Goal: Download file/media

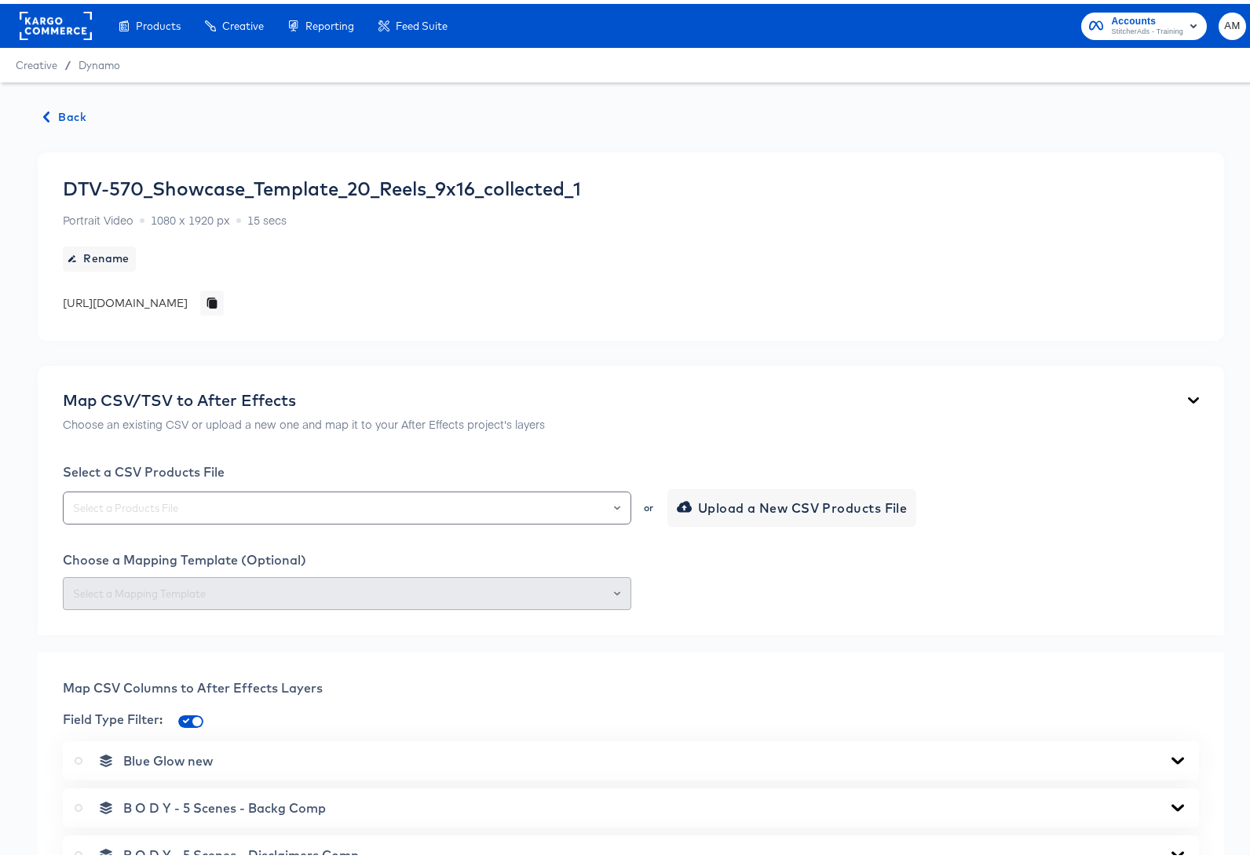
click at [68, 121] on span "Back" at bounding box center [65, 114] width 42 height 20
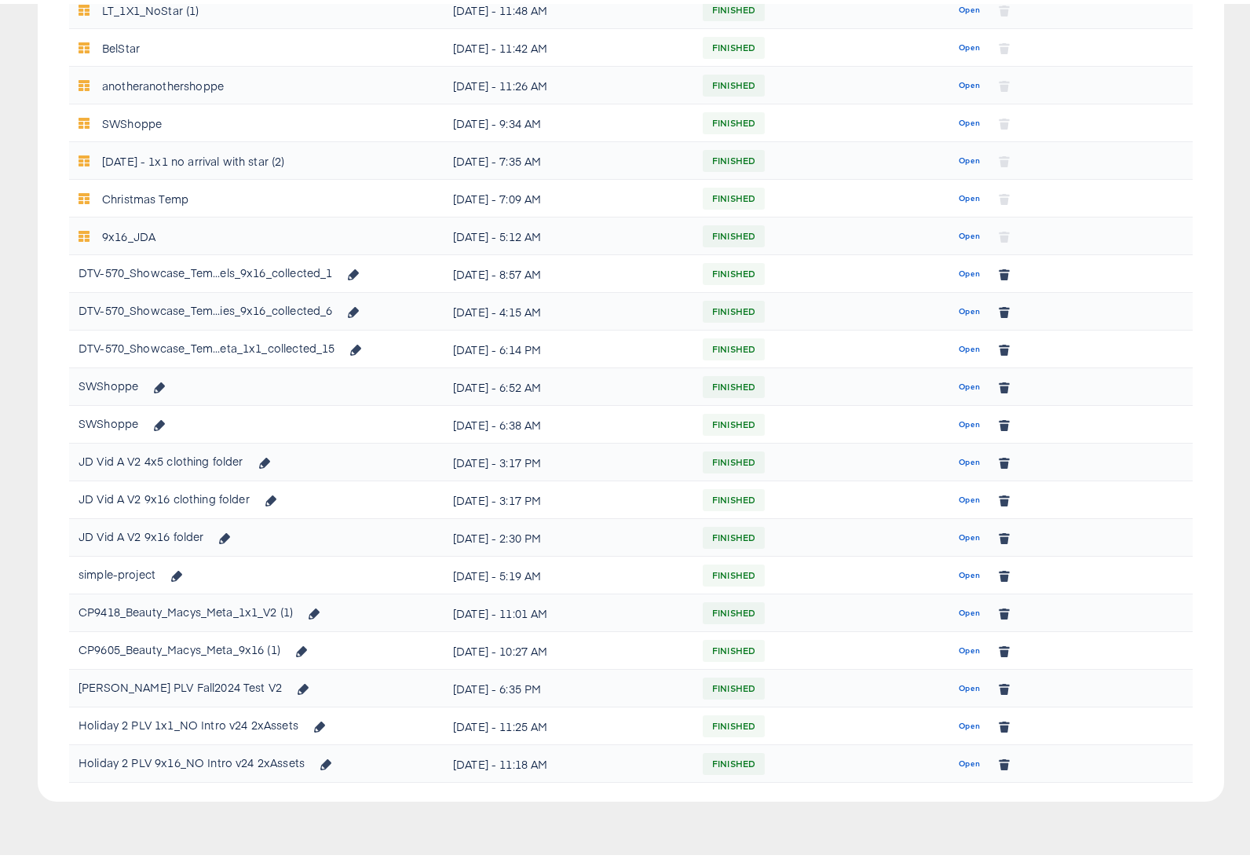
scroll to position [665, 0]
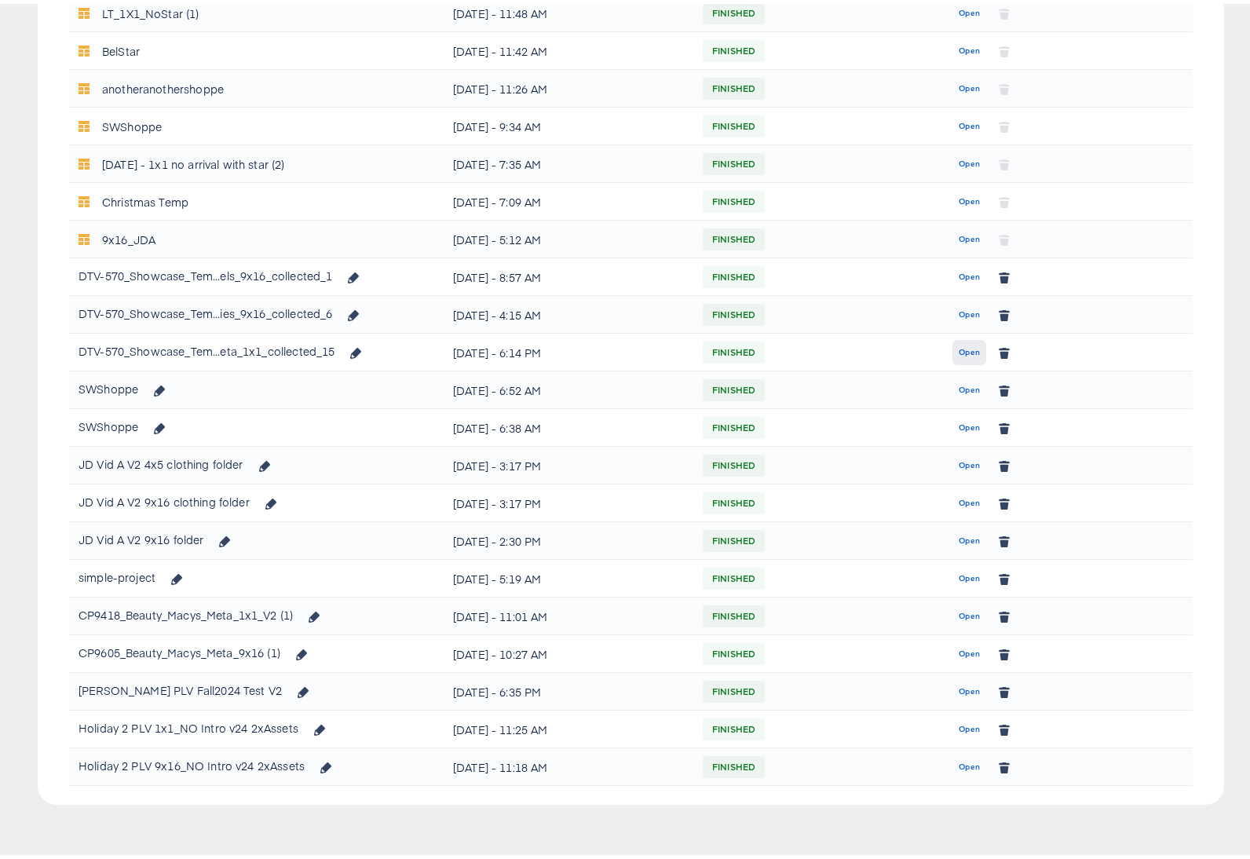
click at [959, 349] on span "Open" at bounding box center [969, 349] width 21 height 14
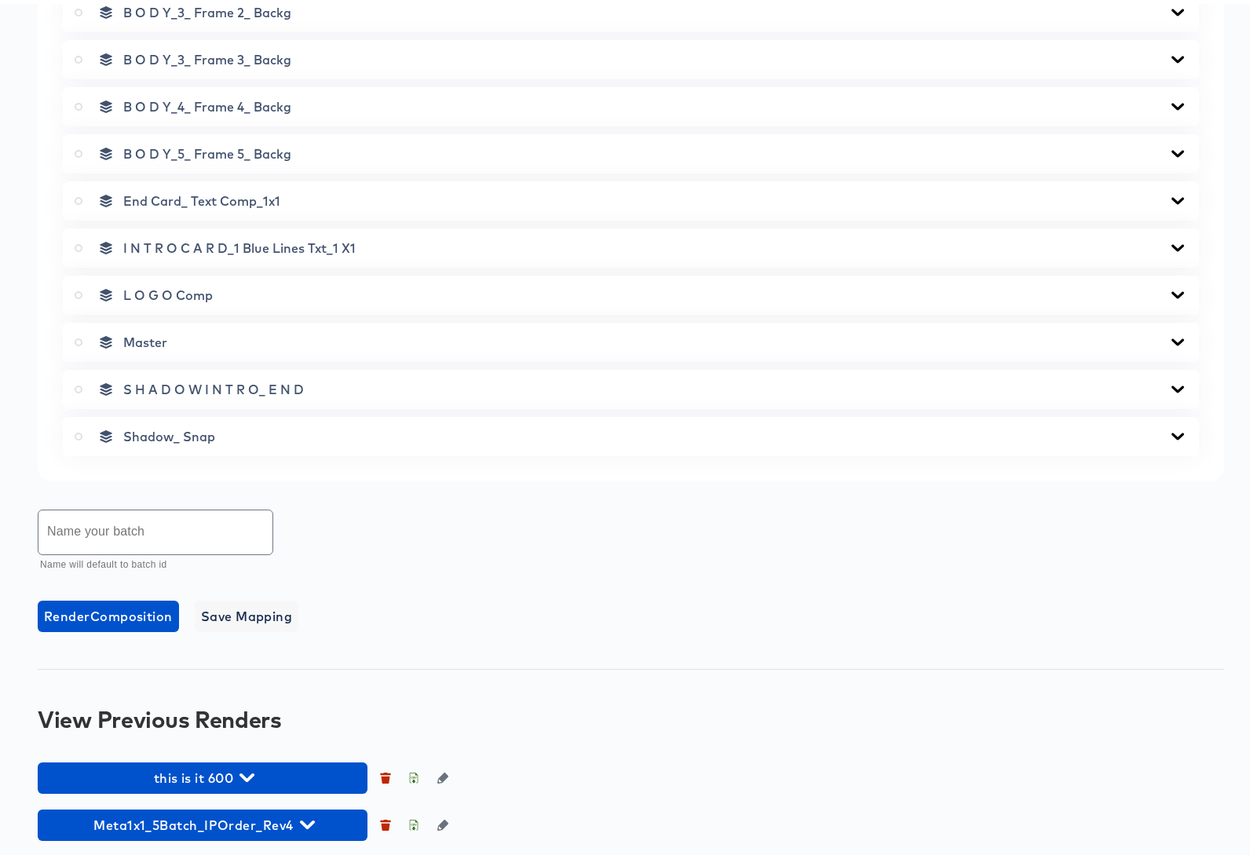
scroll to position [937, 0]
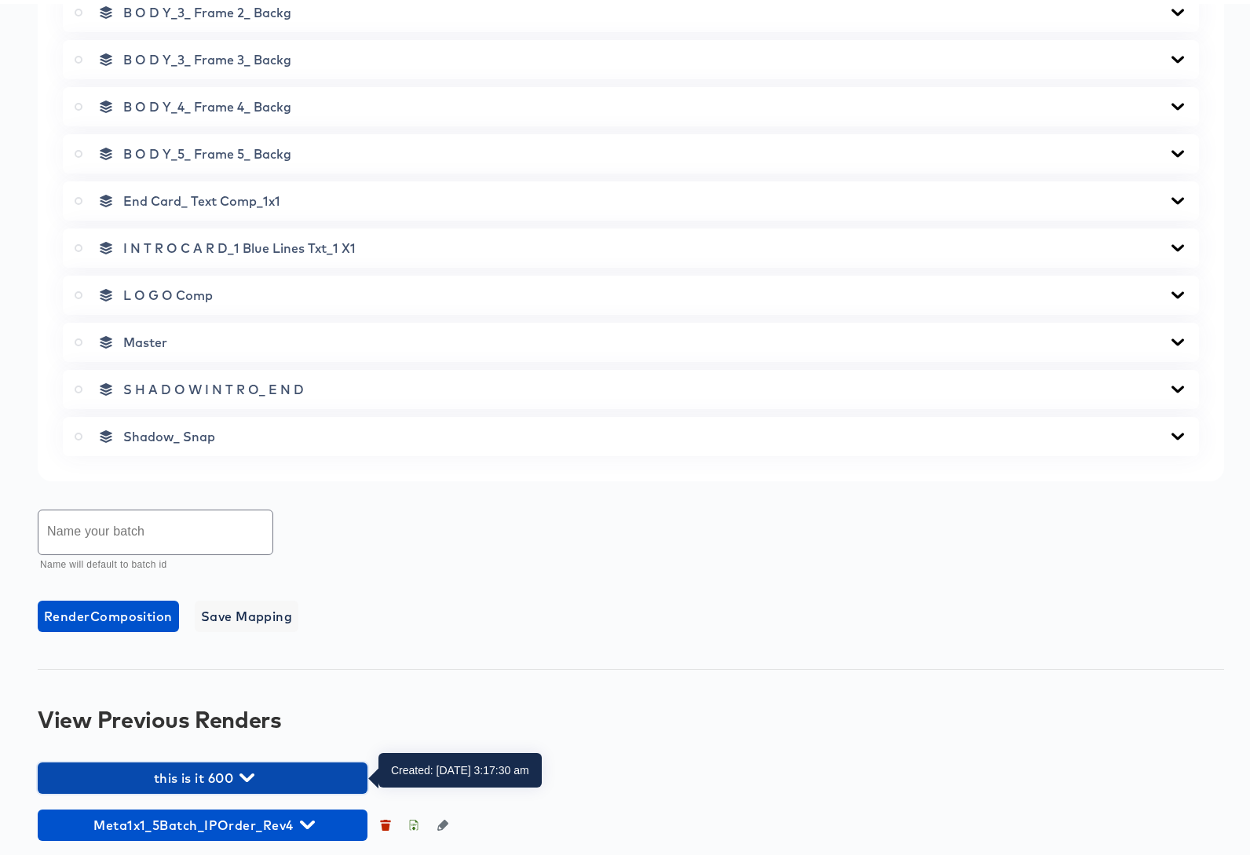
click at [246, 777] on icon "button" at bounding box center [247, 774] width 15 height 15
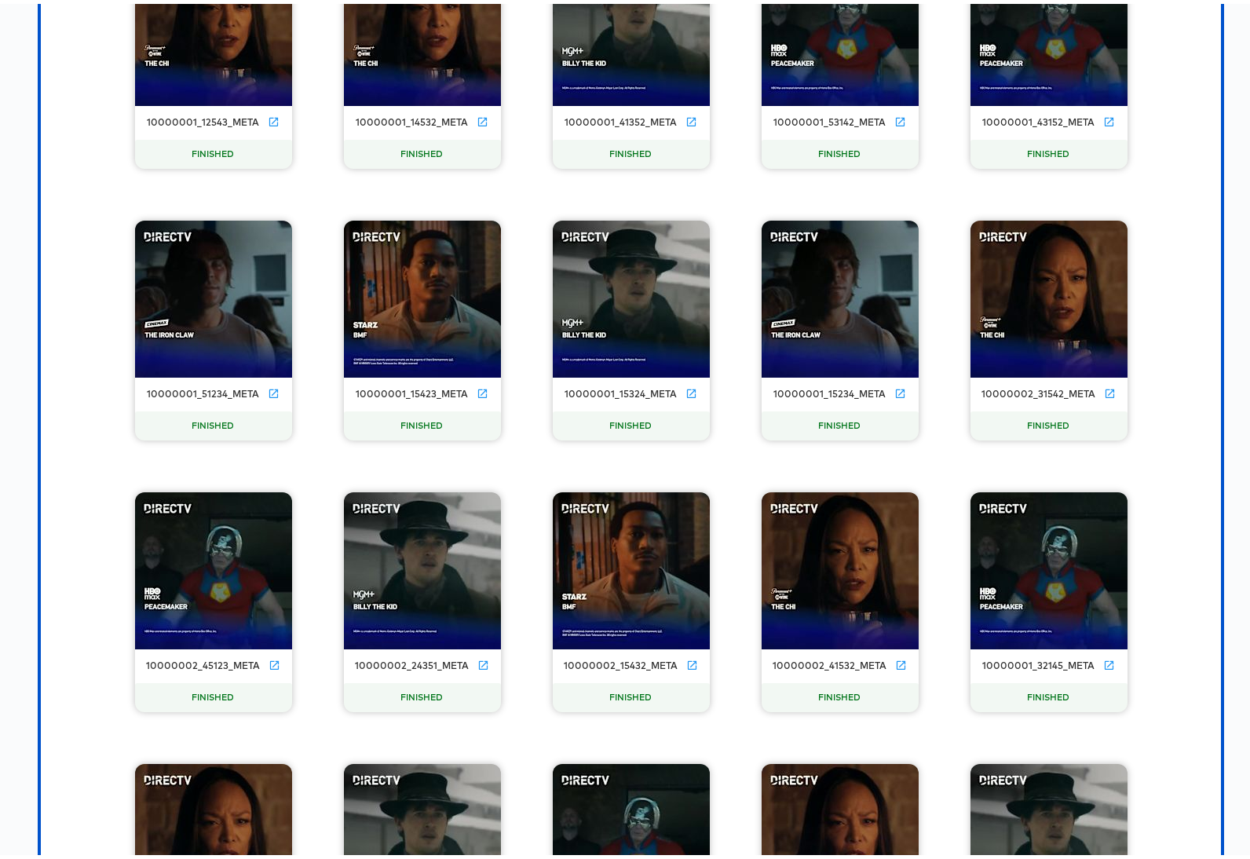
scroll to position [1586, 0]
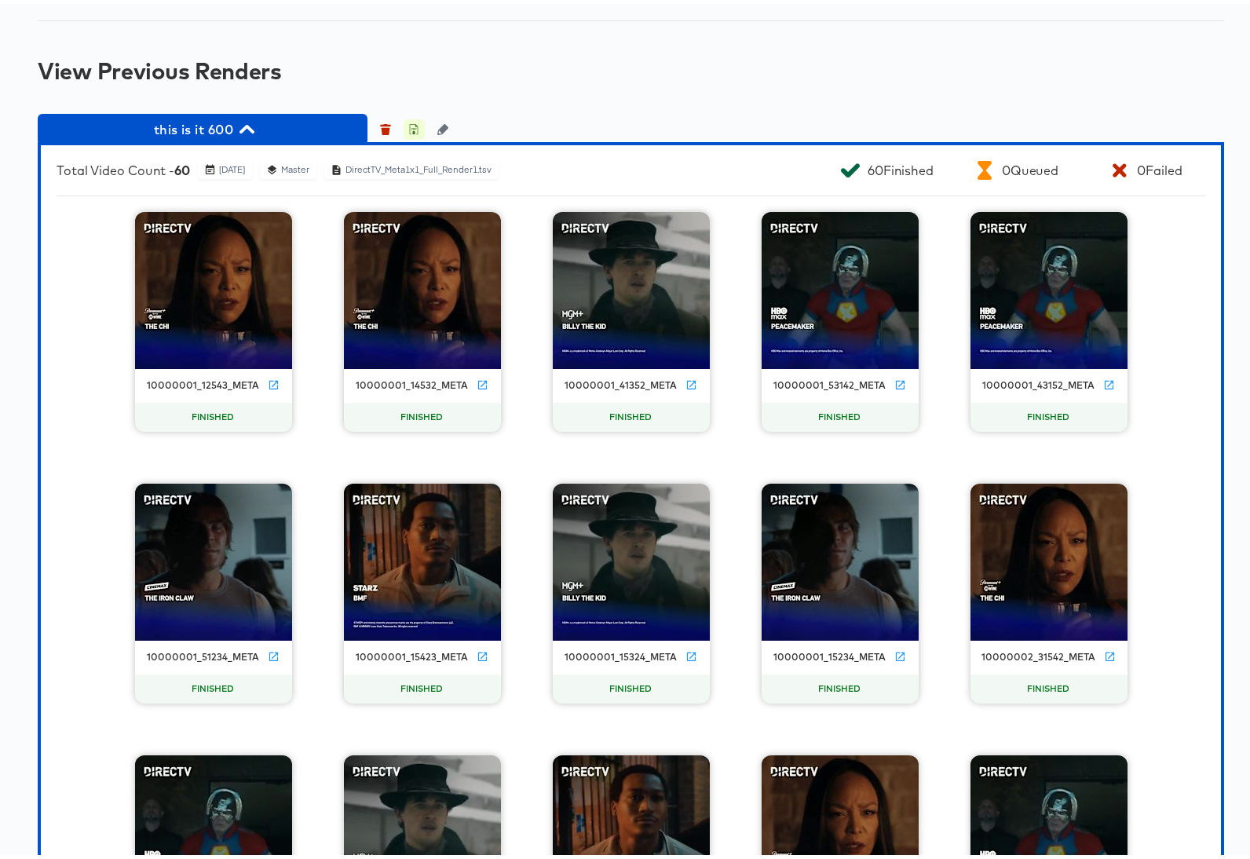
click at [417, 125] on icon "button" at bounding box center [413, 125] width 11 height 11
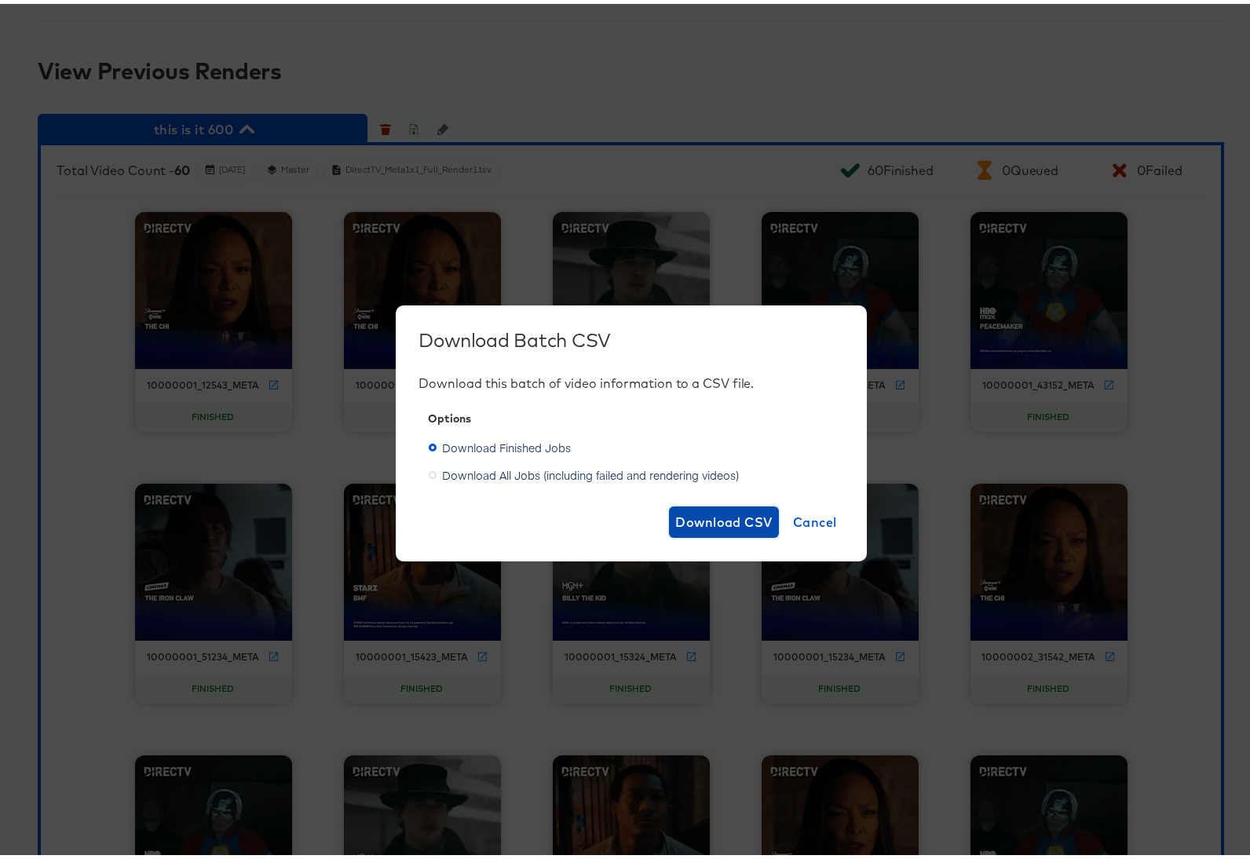
click at [712, 515] on span "Download CSV" at bounding box center [723, 518] width 97 height 22
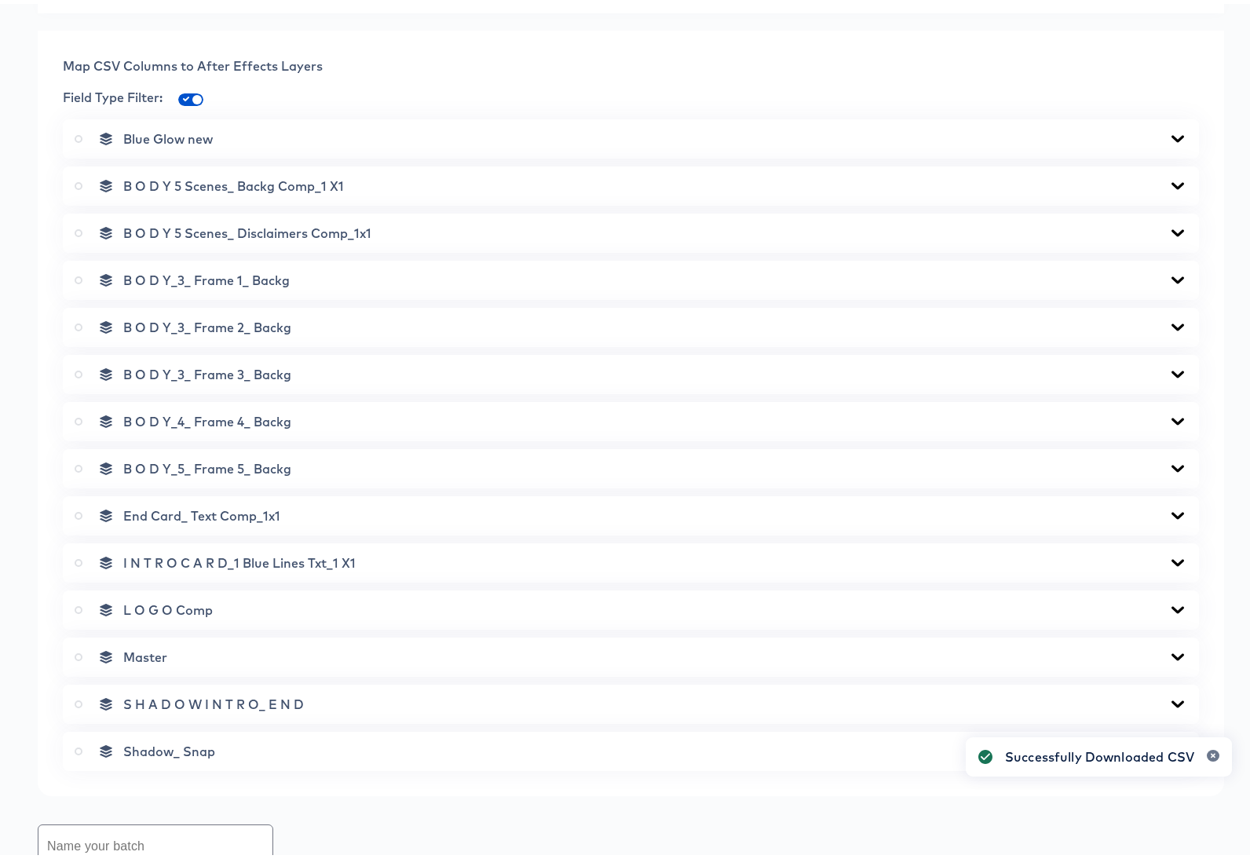
scroll to position [0, 0]
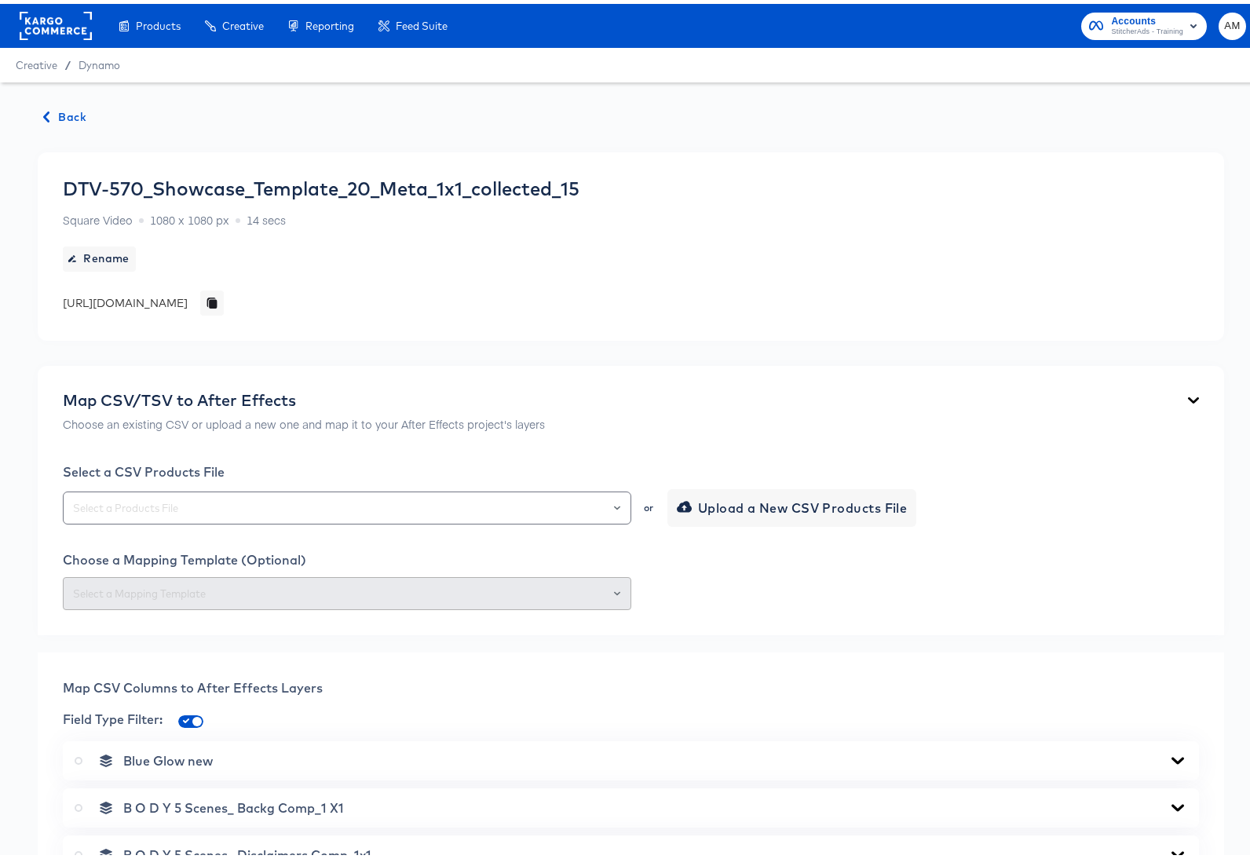
click at [49, 120] on span "Back" at bounding box center [65, 114] width 42 height 20
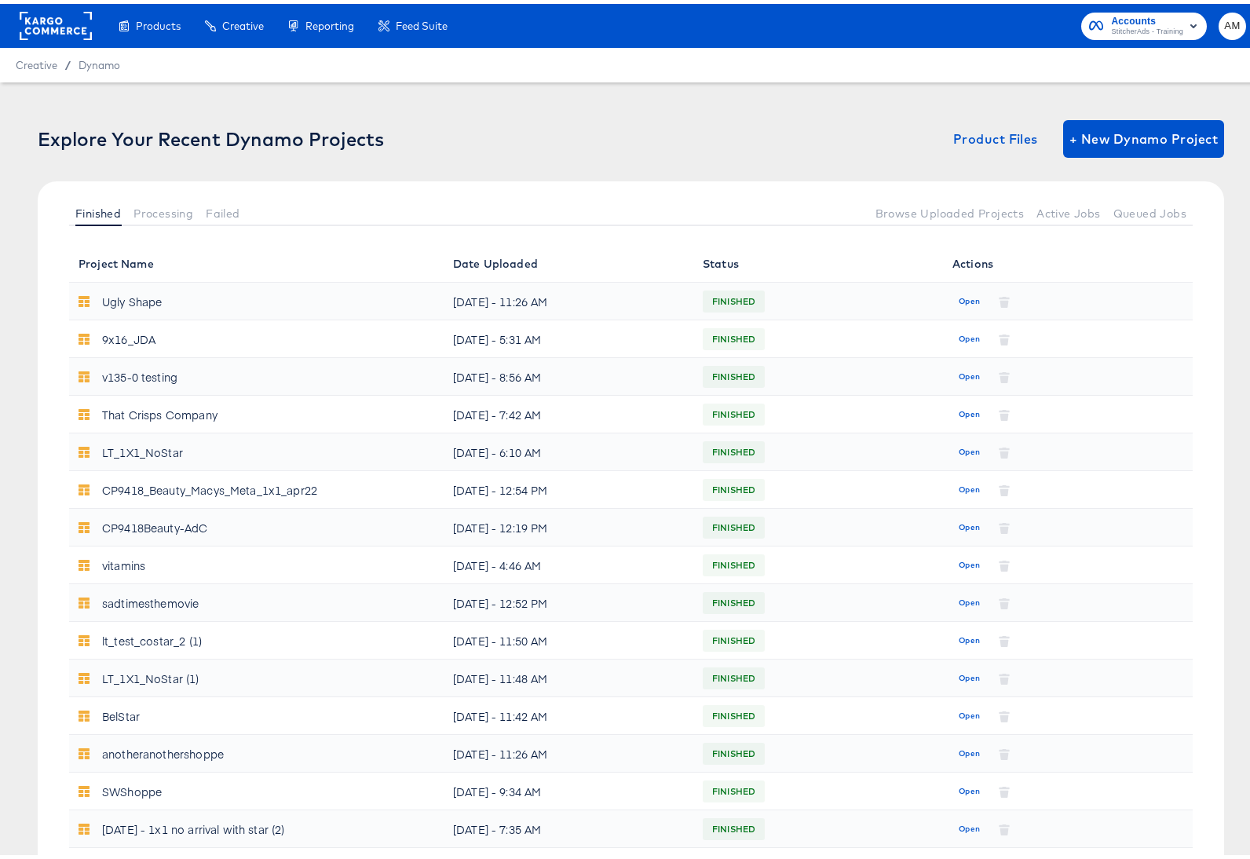
scroll to position [536, 0]
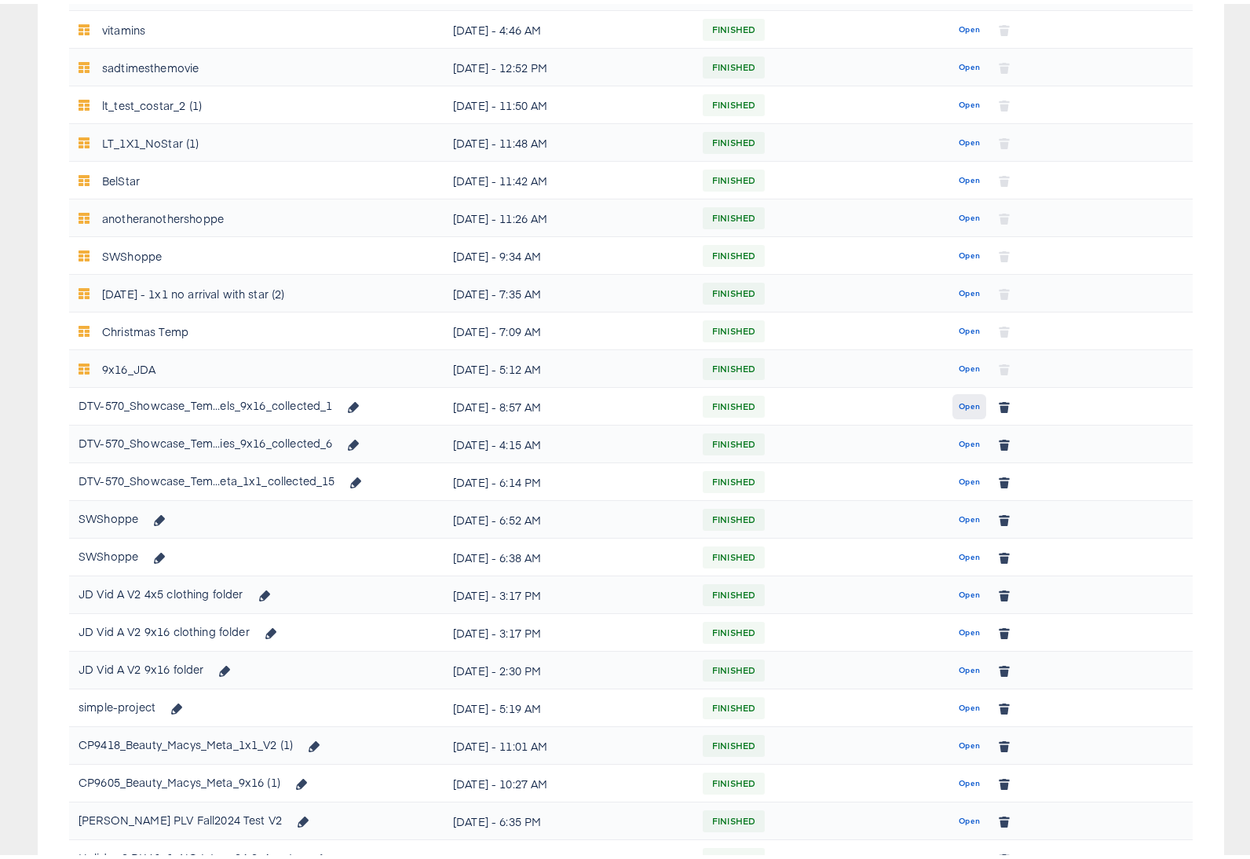
click at [962, 404] on span "Open" at bounding box center [969, 403] width 21 height 14
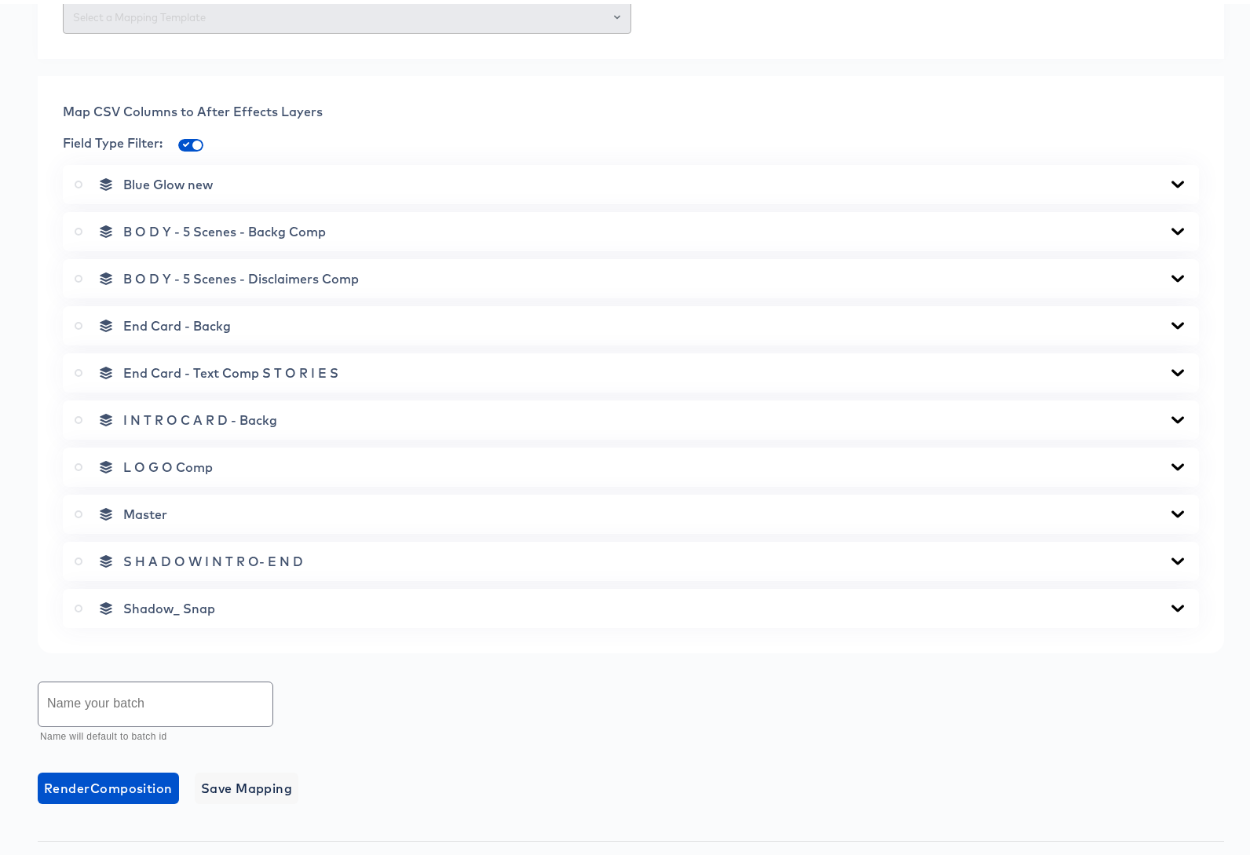
scroll to position [752, 0]
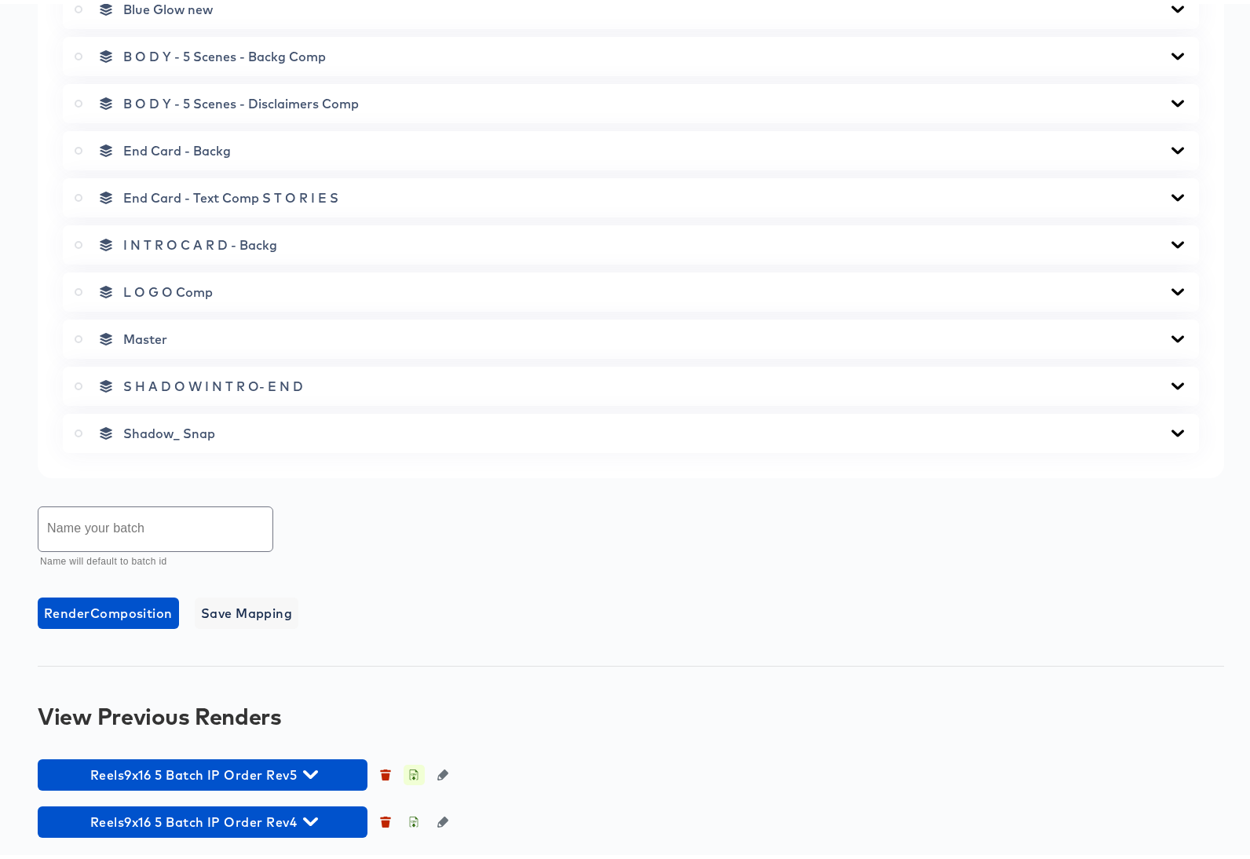
click at [412, 772] on icon "button" at bounding box center [413, 771] width 11 height 11
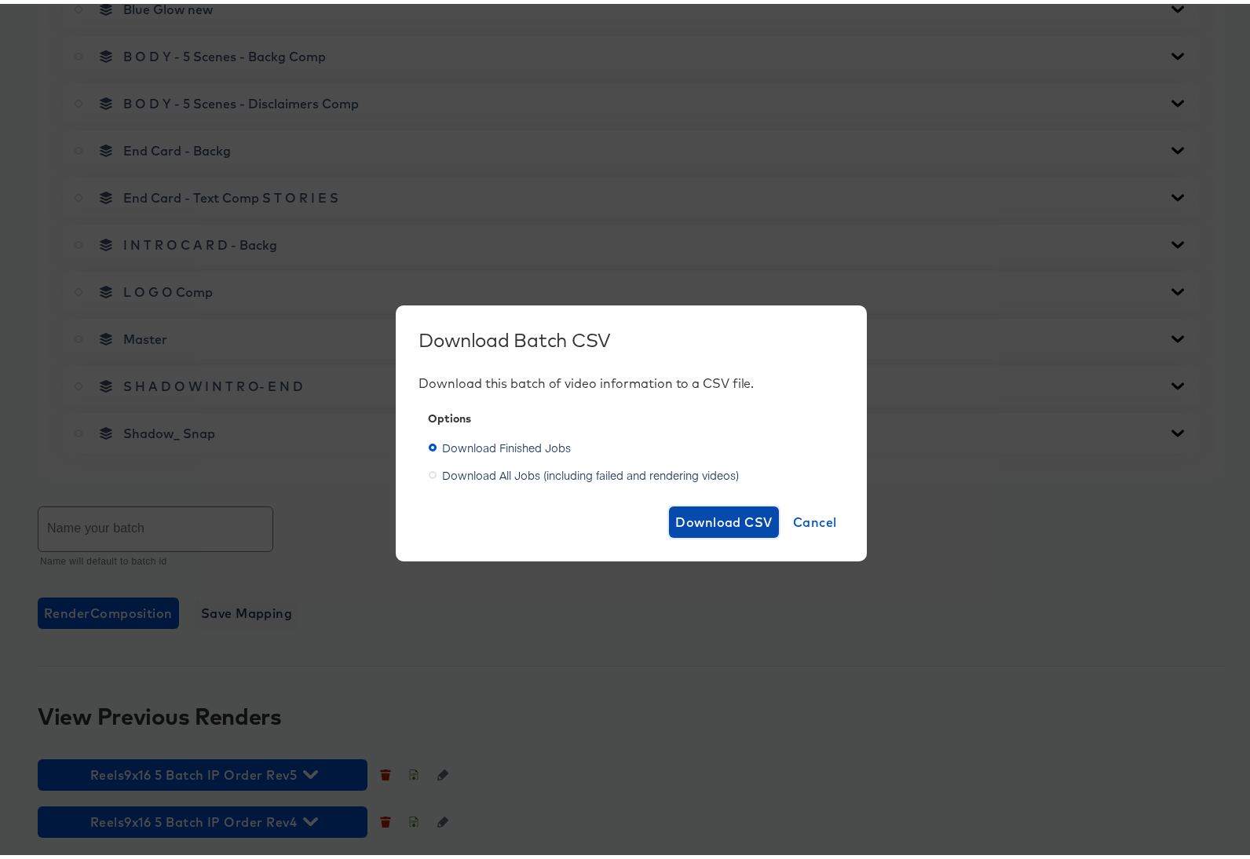
click at [709, 522] on span "Download CSV" at bounding box center [723, 518] width 97 height 22
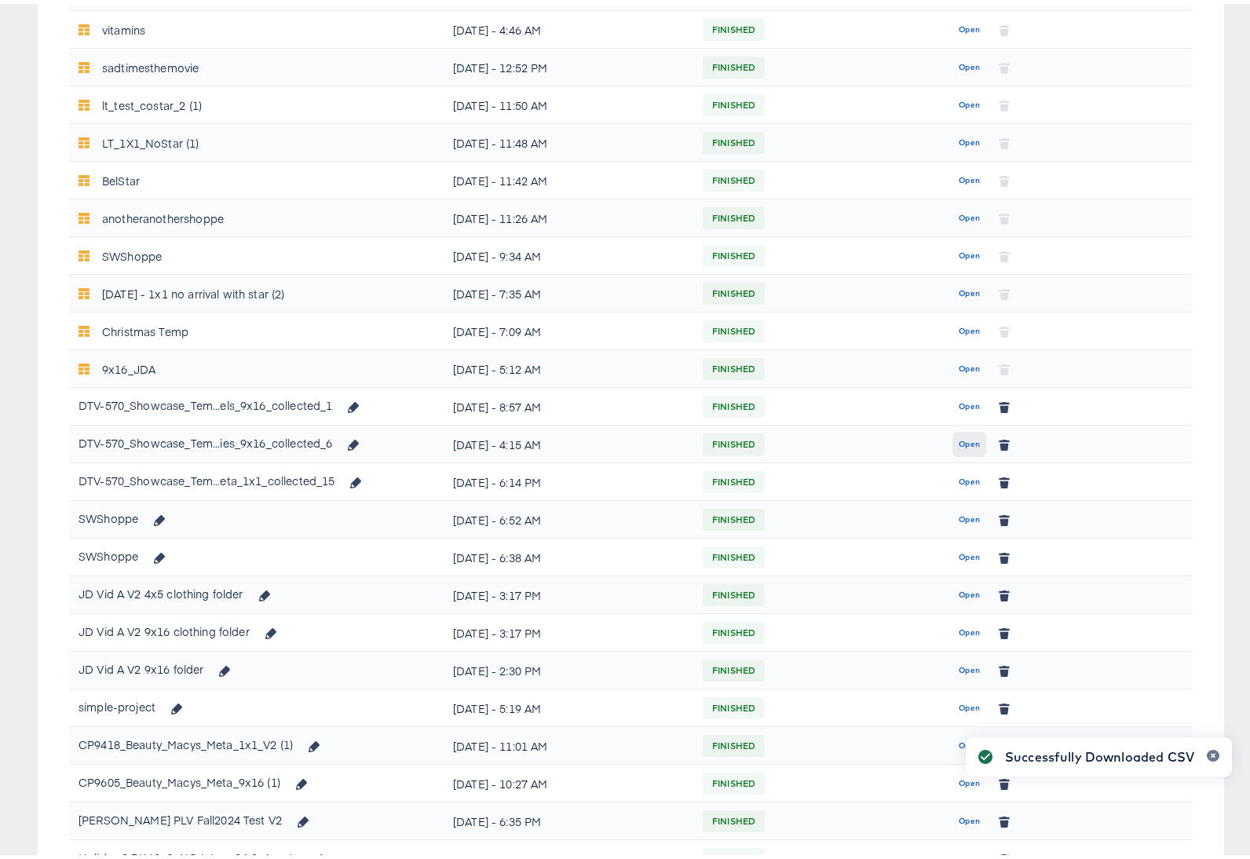
scroll to position [532, 0]
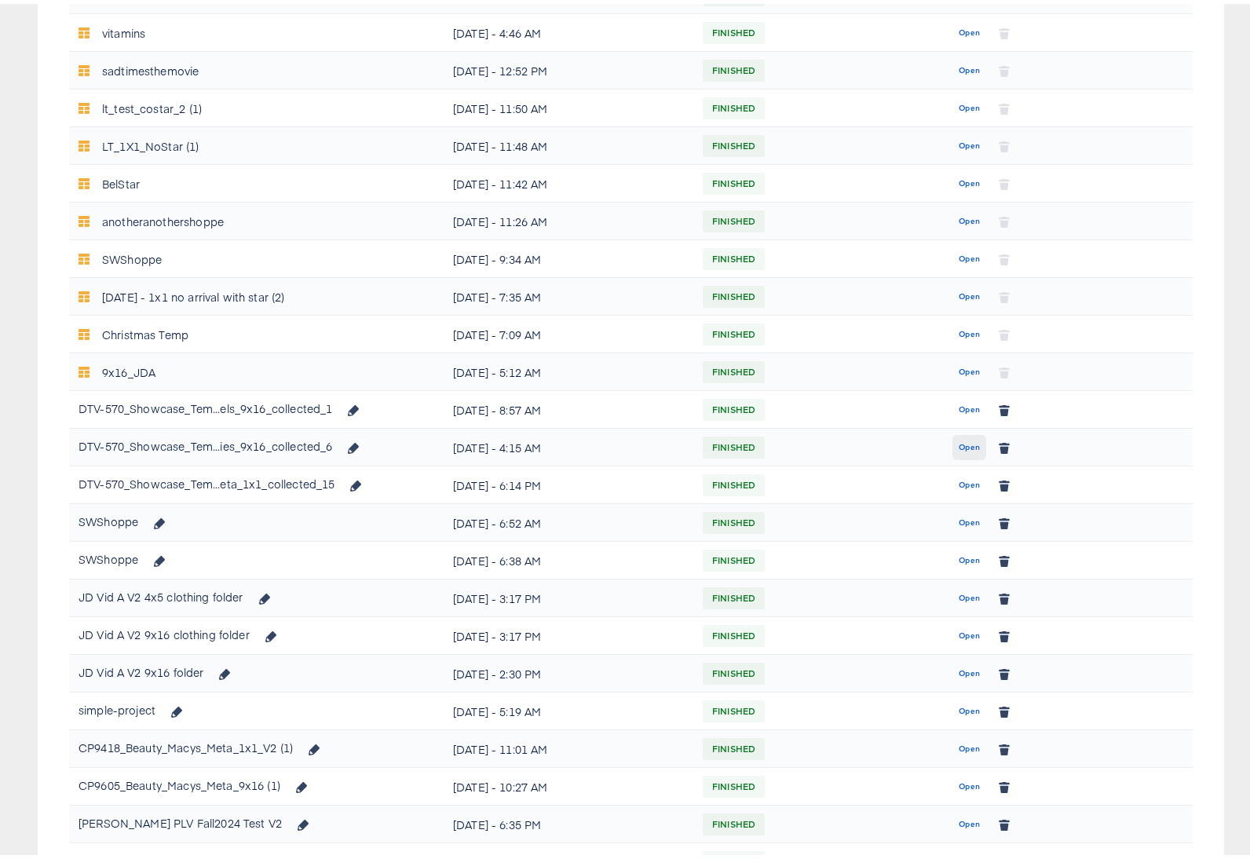
click at [961, 446] on span "Open" at bounding box center [969, 444] width 21 height 14
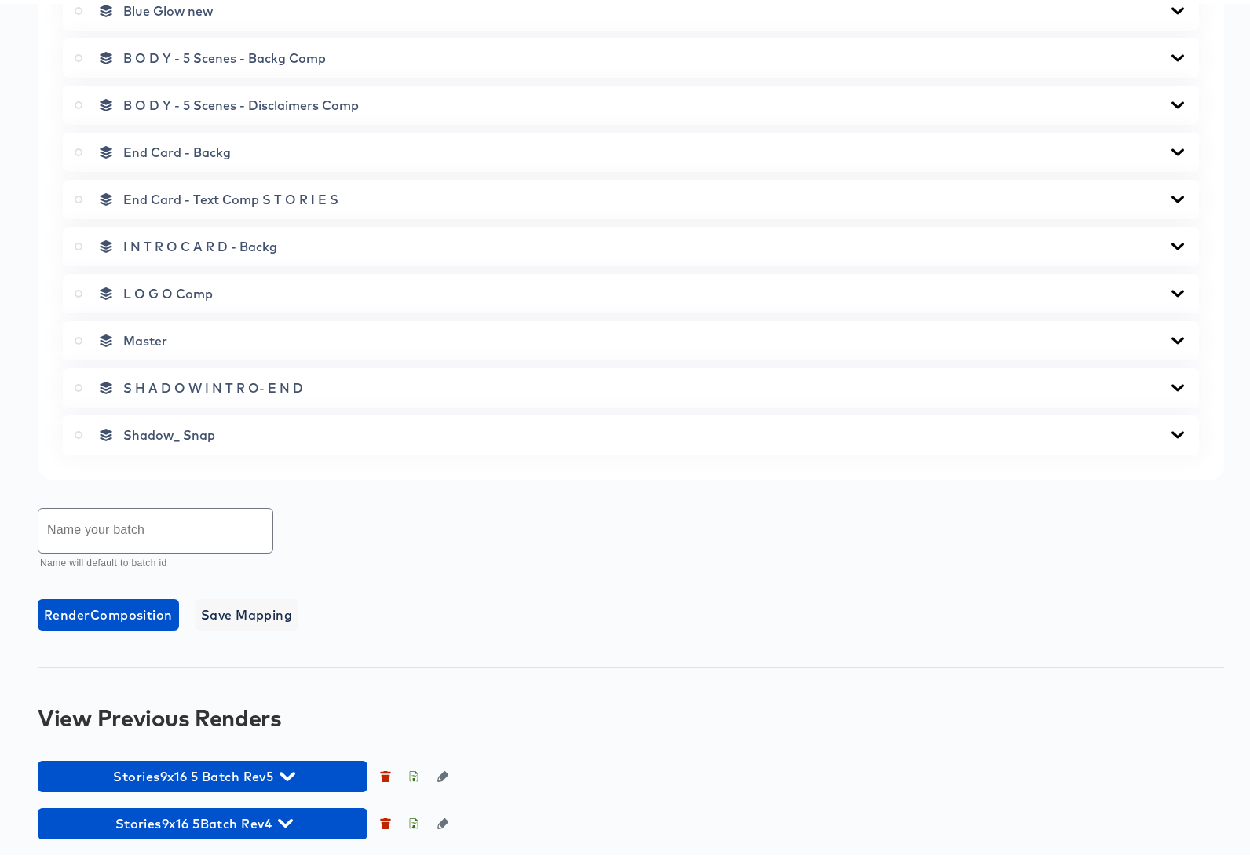
scroll to position [752, 0]
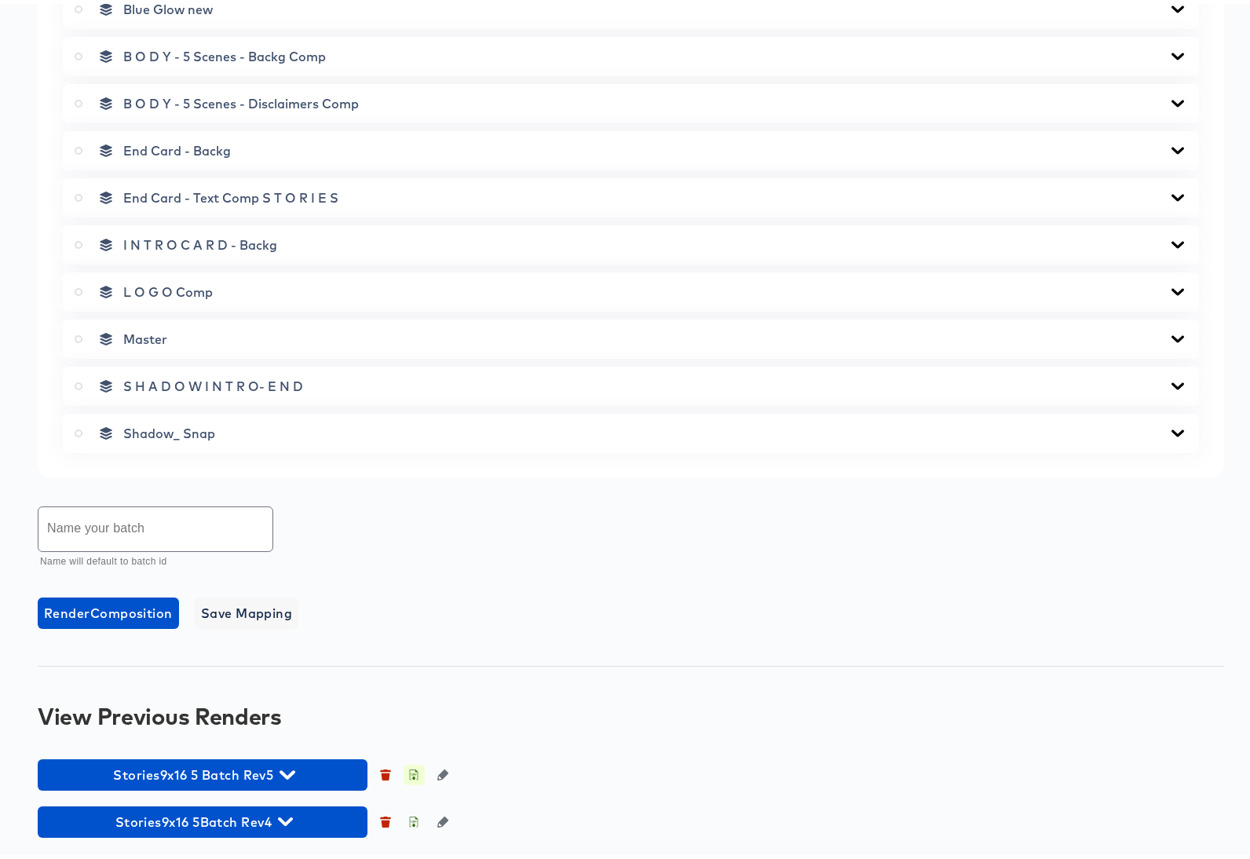
click at [414, 771] on icon "button" at bounding box center [414, 773] width 5 height 7
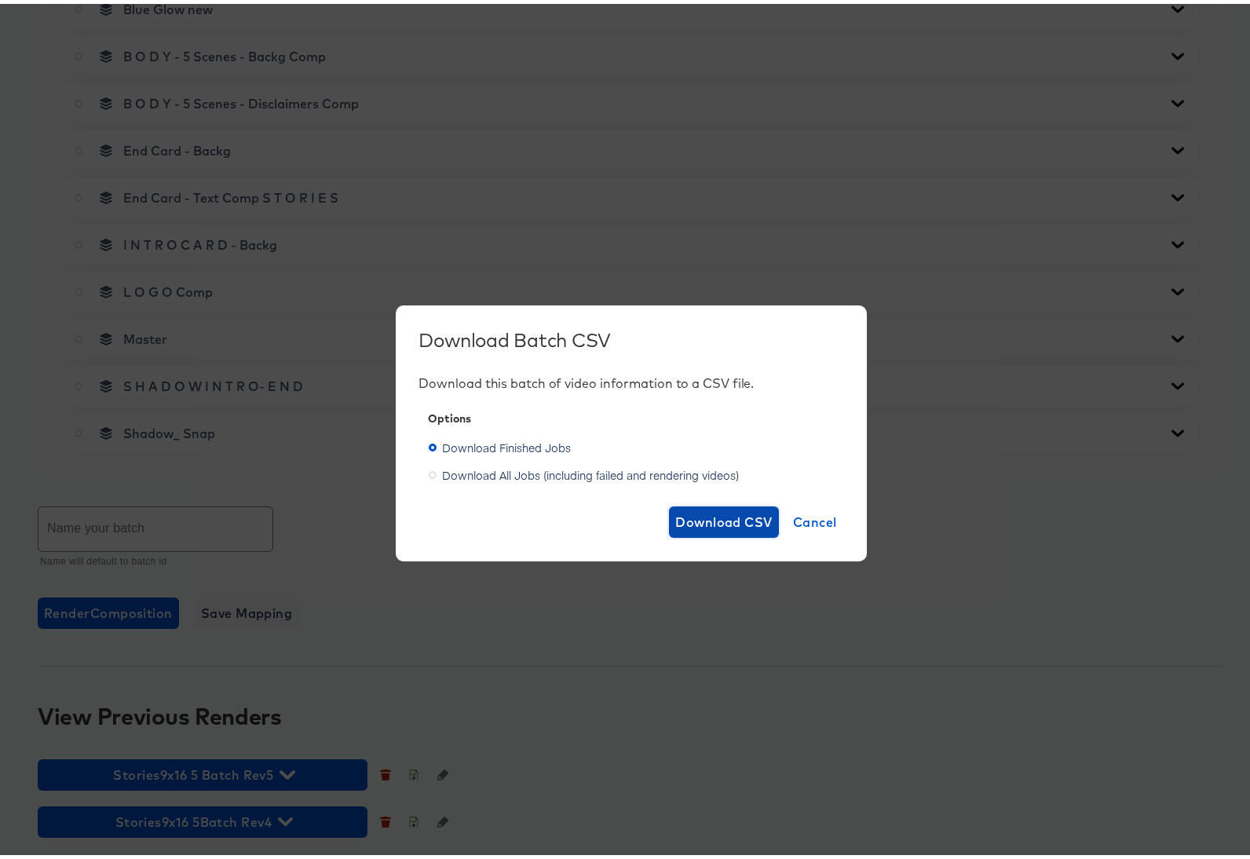
click at [691, 516] on span "Download CSV" at bounding box center [723, 518] width 97 height 22
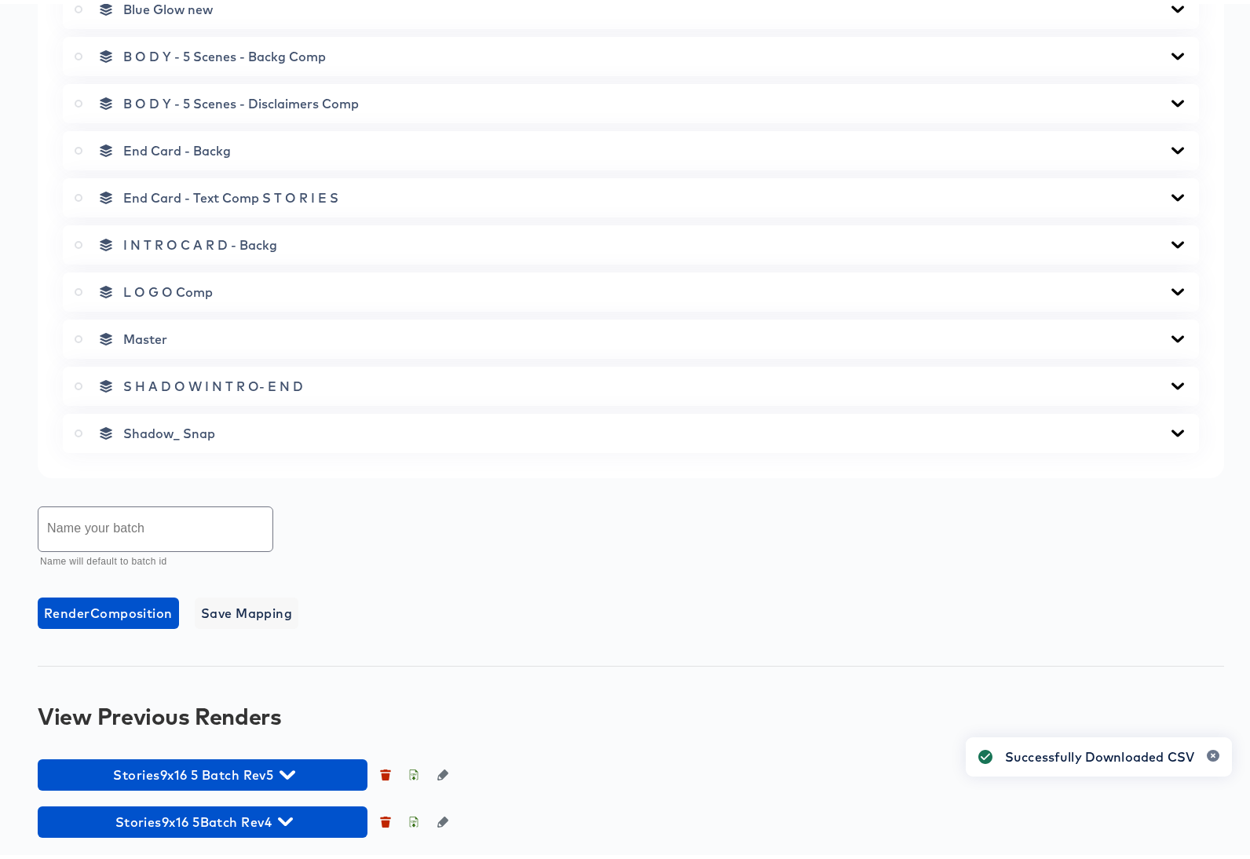
scroll to position [0, 0]
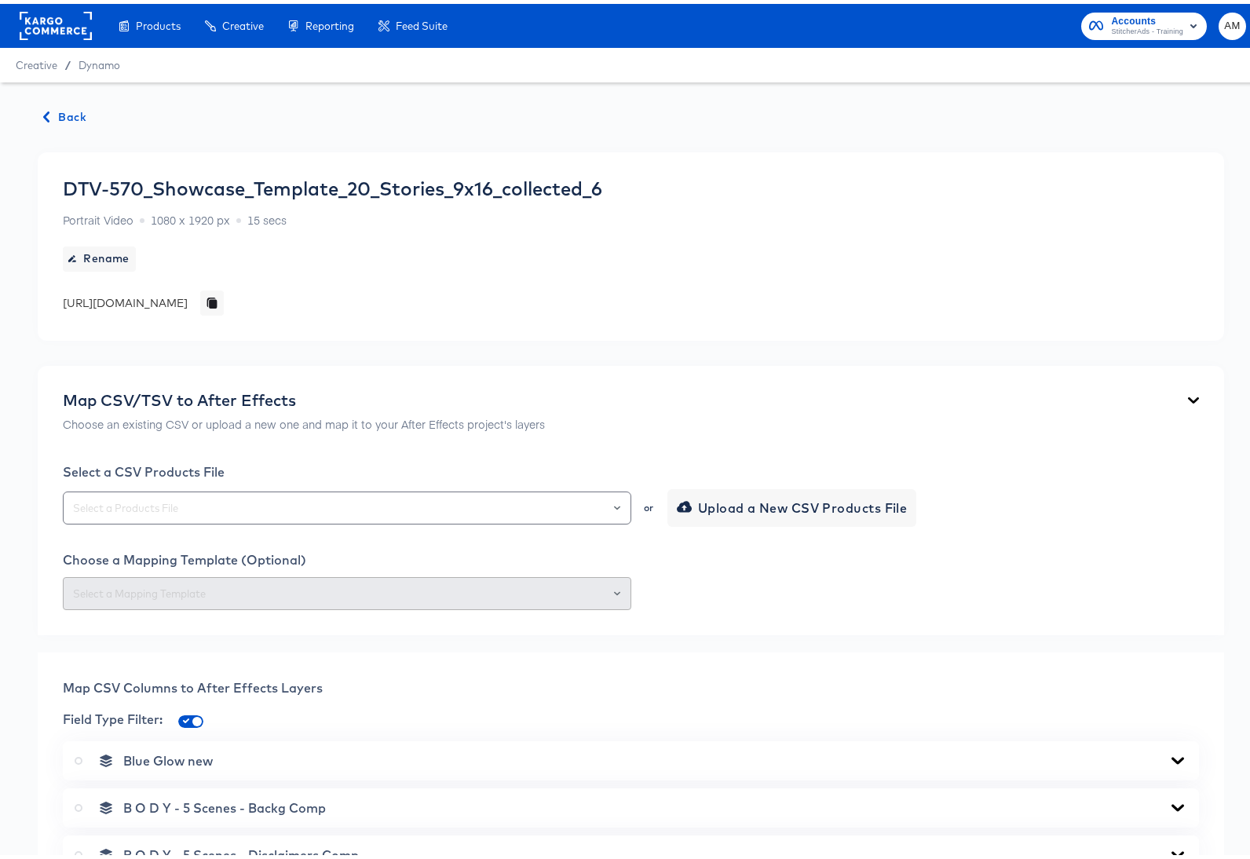
click at [53, 106] on span "Back" at bounding box center [65, 114] width 42 height 20
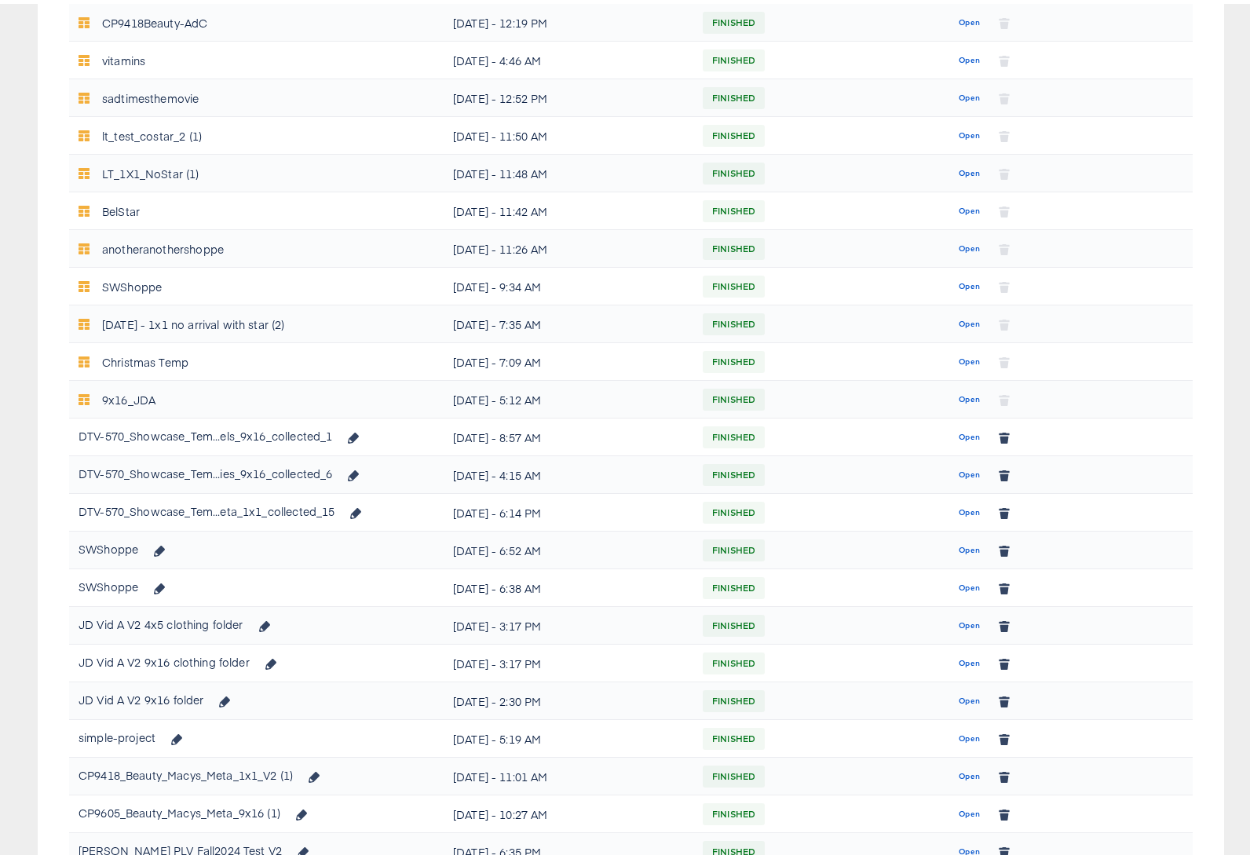
scroll to position [509, 0]
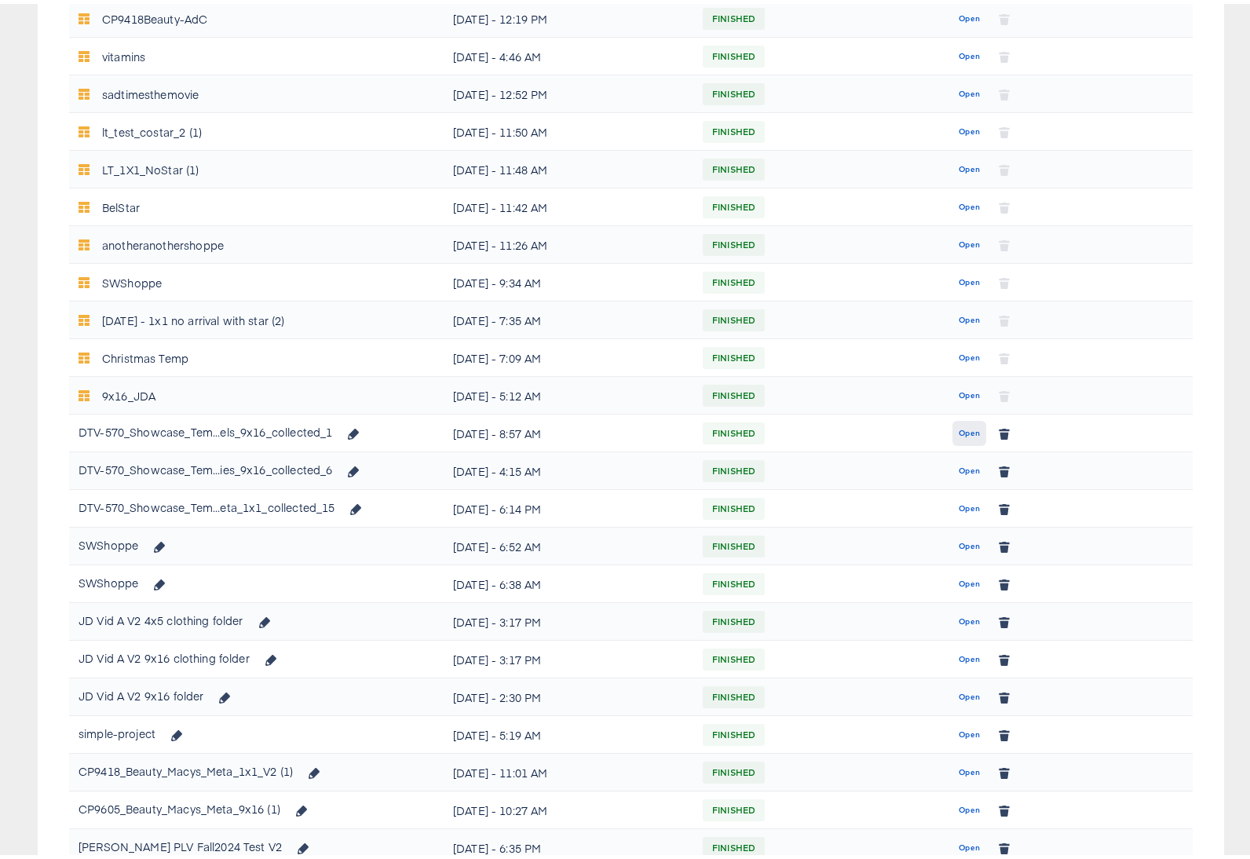
click at [961, 428] on span "Open" at bounding box center [969, 430] width 21 height 14
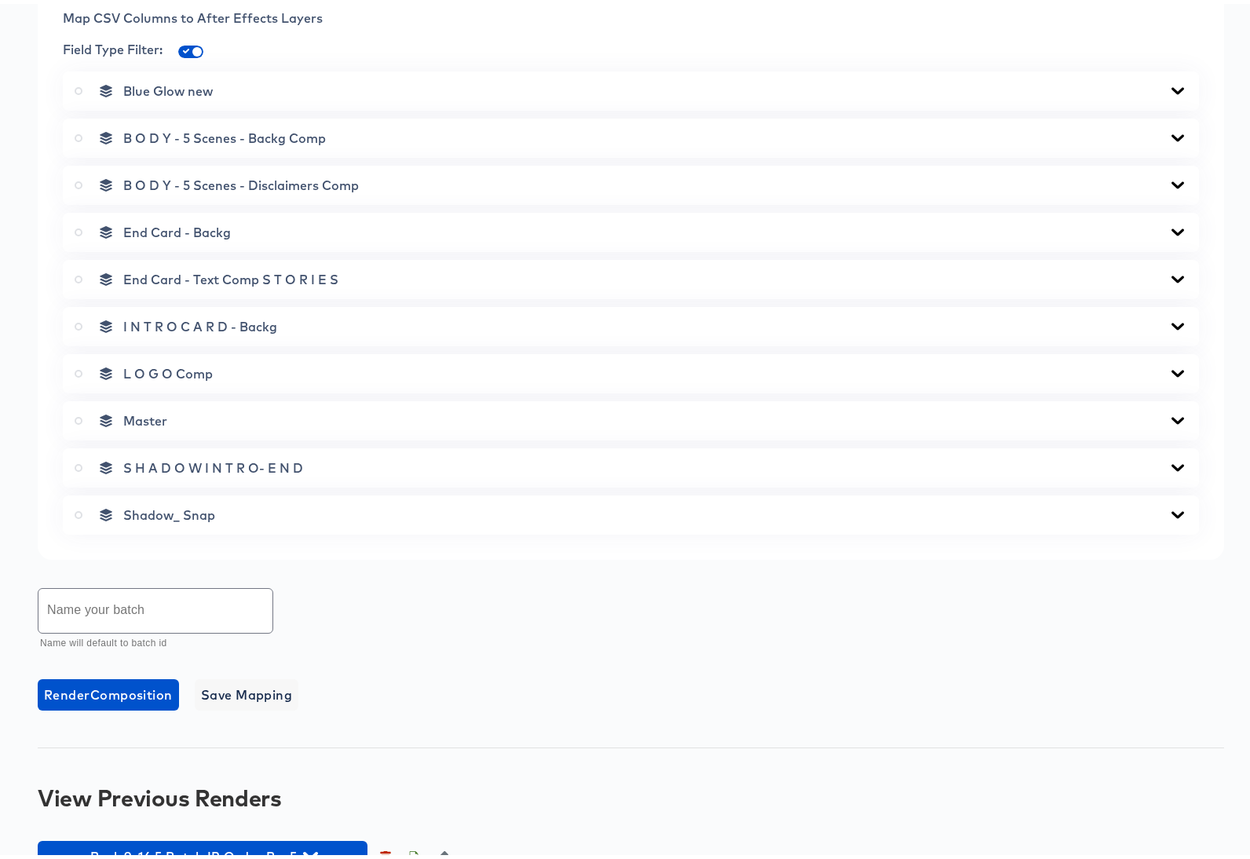
scroll to position [752, 0]
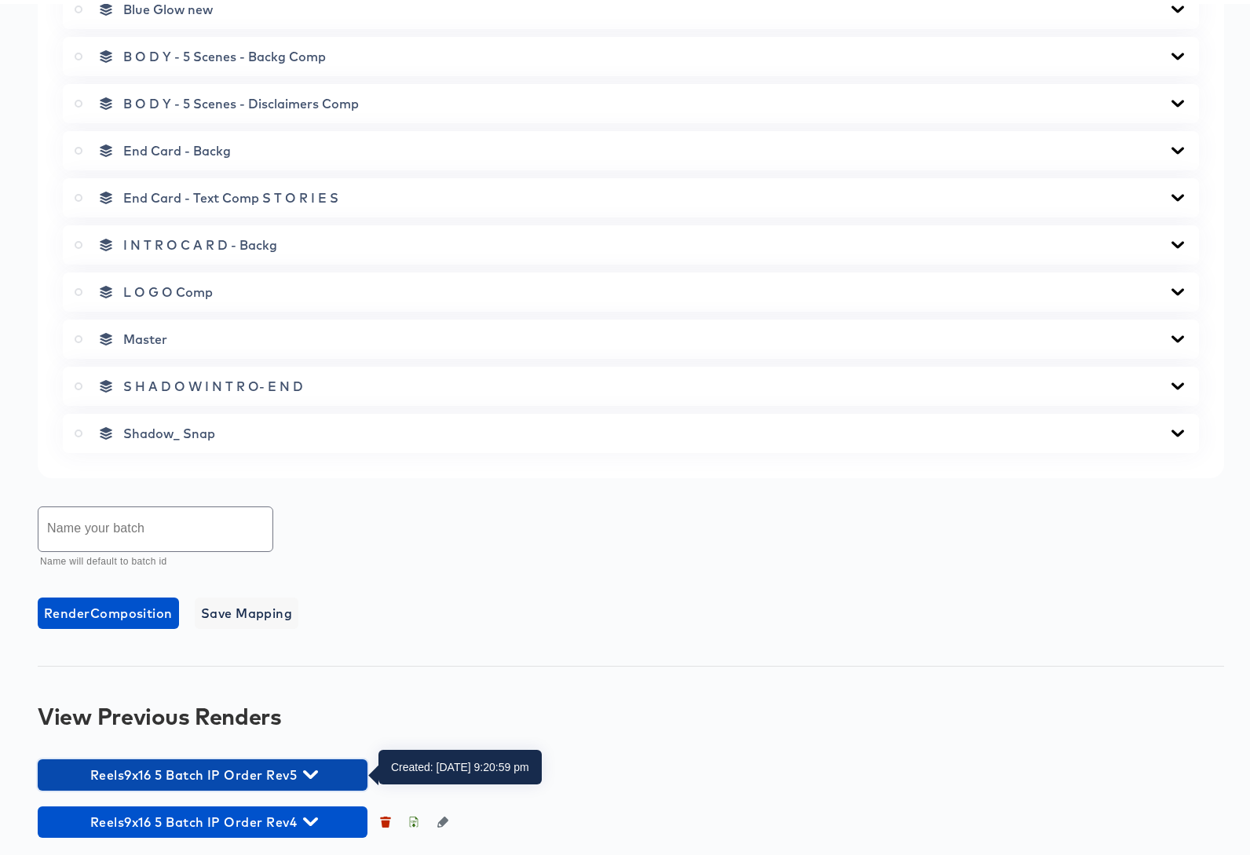
click at [309, 770] on icon "button" at bounding box center [310, 771] width 15 height 9
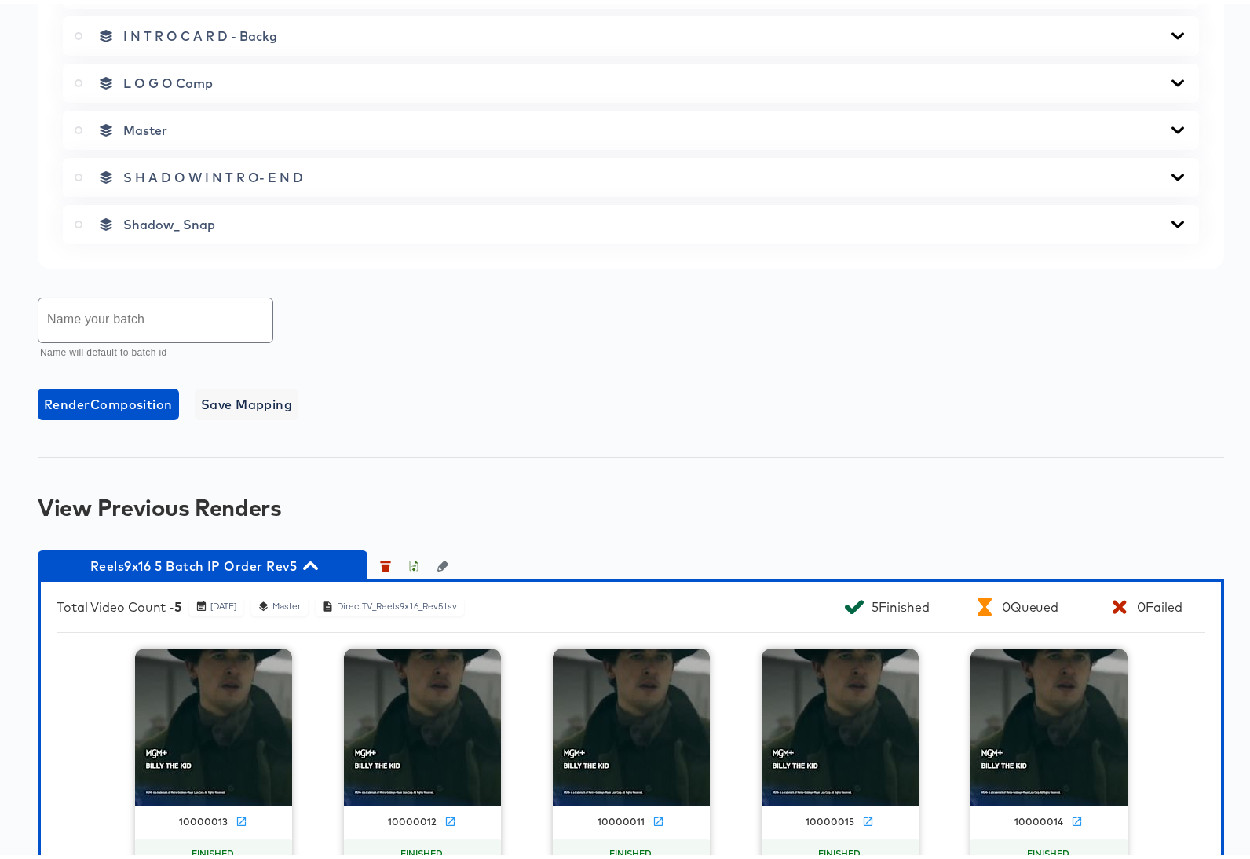
scroll to position [961, 0]
click at [315, 562] on icon "button" at bounding box center [310, 562] width 15 height 9
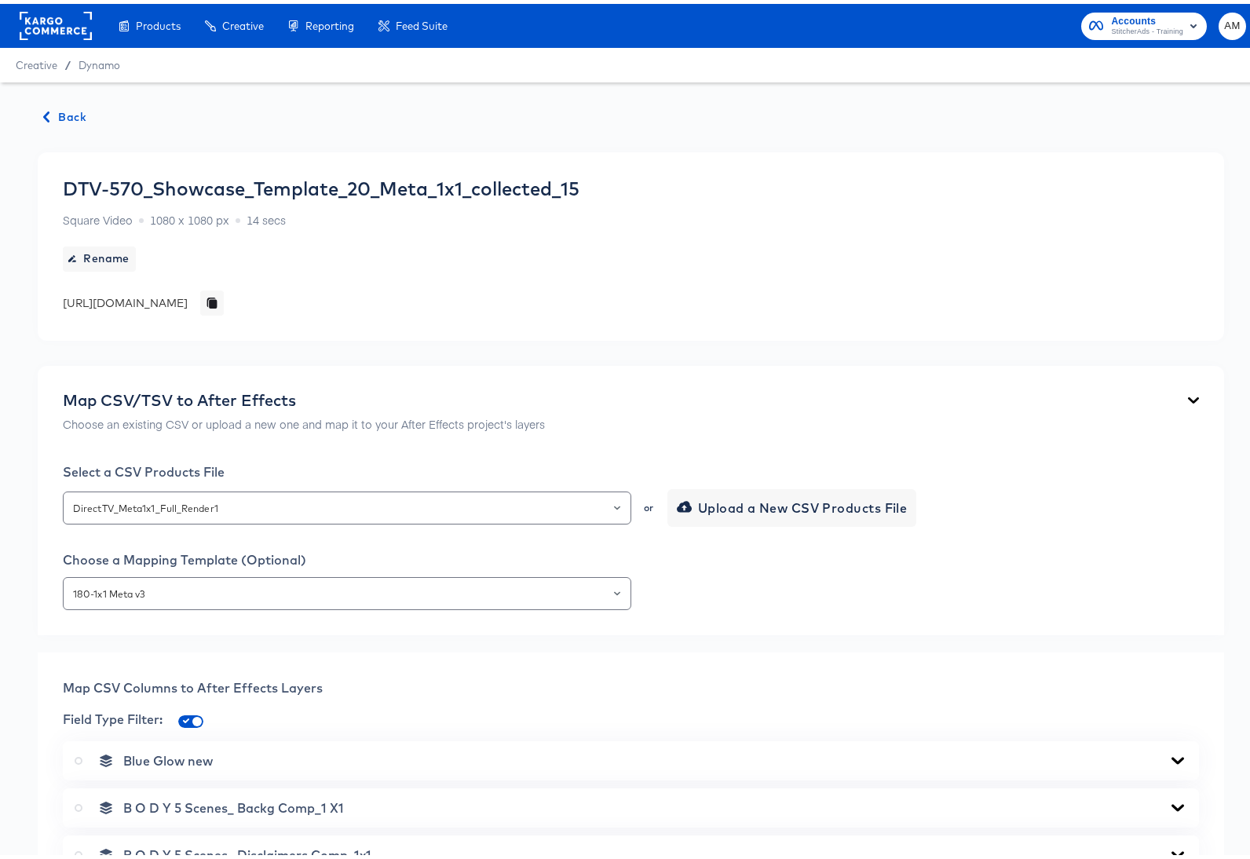
click at [76, 110] on span "Back" at bounding box center [65, 114] width 42 height 20
